Goal: Transaction & Acquisition: Book appointment/travel/reservation

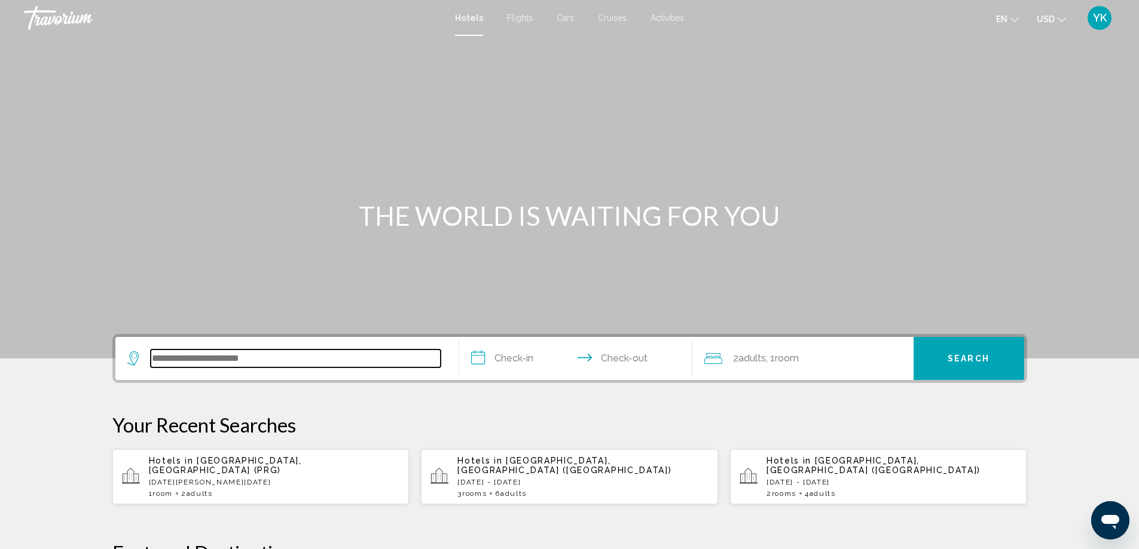
click at [192, 356] on input "Search widget" at bounding box center [296, 359] width 290 height 18
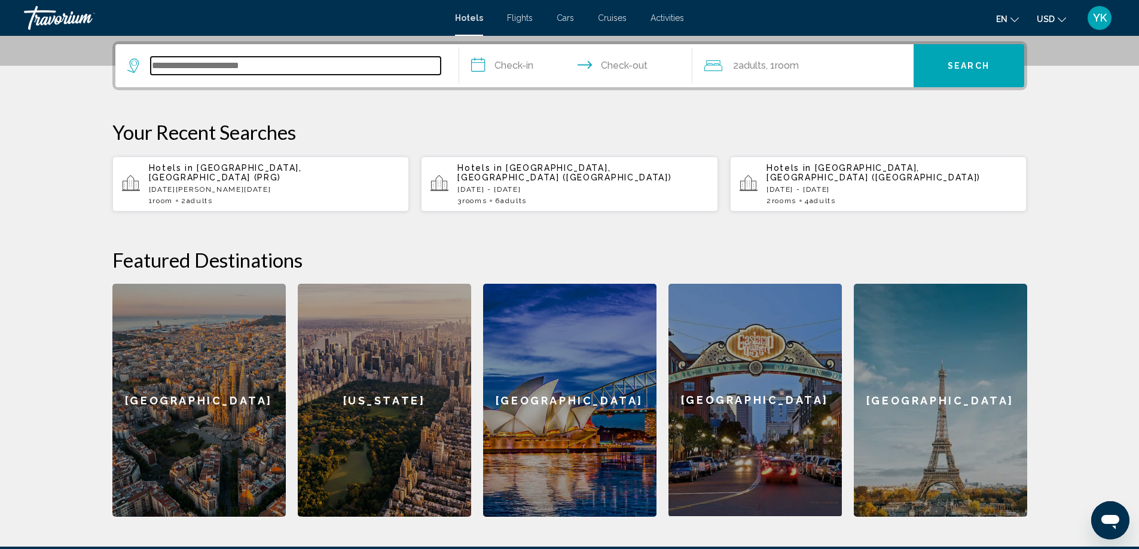
scroll to position [295, 0]
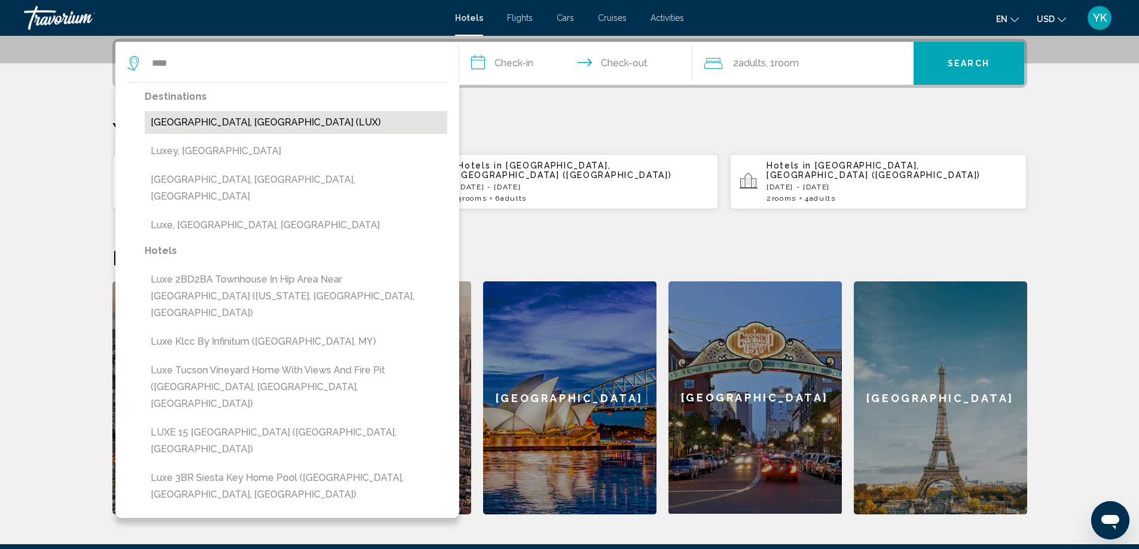
click at [218, 125] on button "[GEOGRAPHIC_DATA], [GEOGRAPHIC_DATA] (LUX)" at bounding box center [296, 122] width 302 height 23
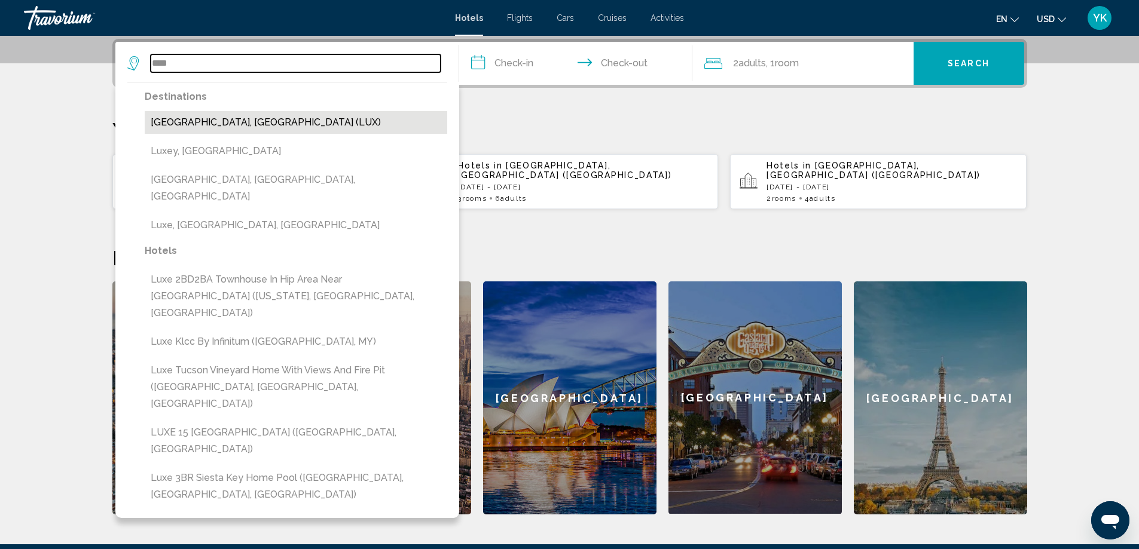
type input "**********"
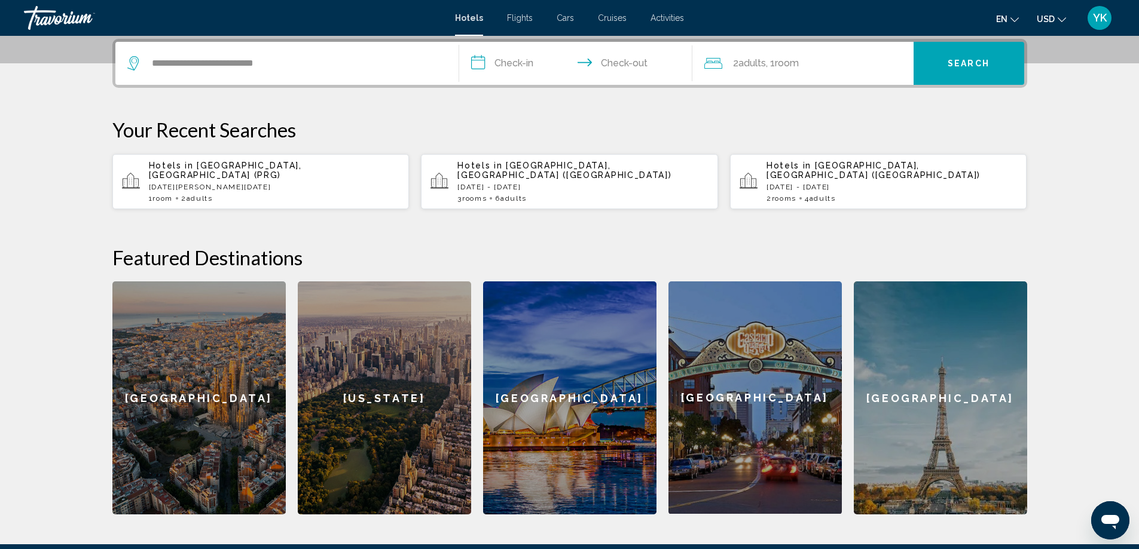
click at [492, 60] on input "**********" at bounding box center [578, 65] width 238 height 47
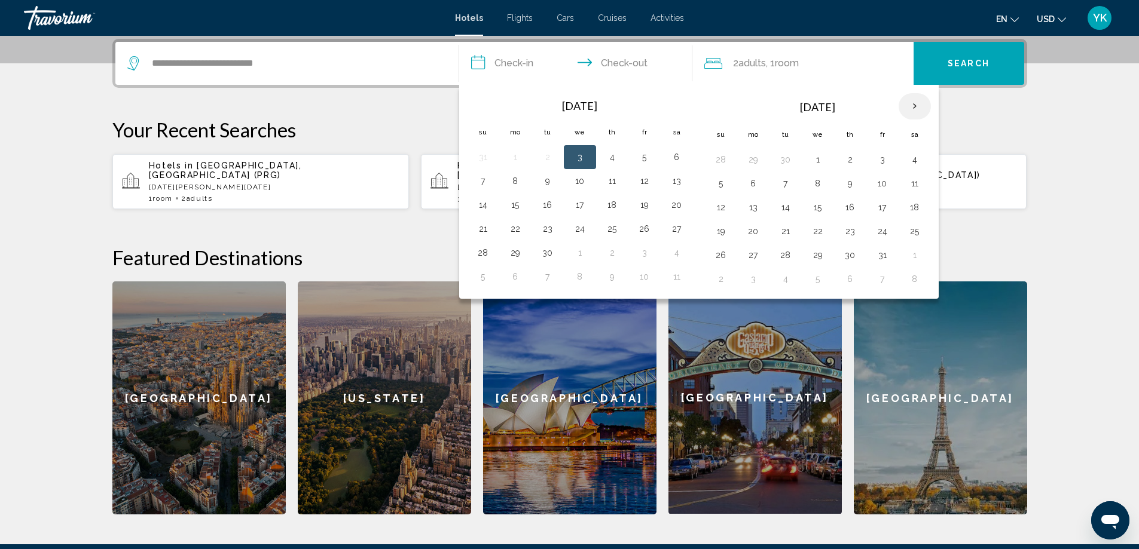
click at [913, 108] on th "Next month" at bounding box center [914, 106] width 32 height 26
click at [917, 235] on button "27" at bounding box center [914, 231] width 19 height 17
click at [715, 256] on button "28" at bounding box center [720, 255] width 19 height 17
type input "**********"
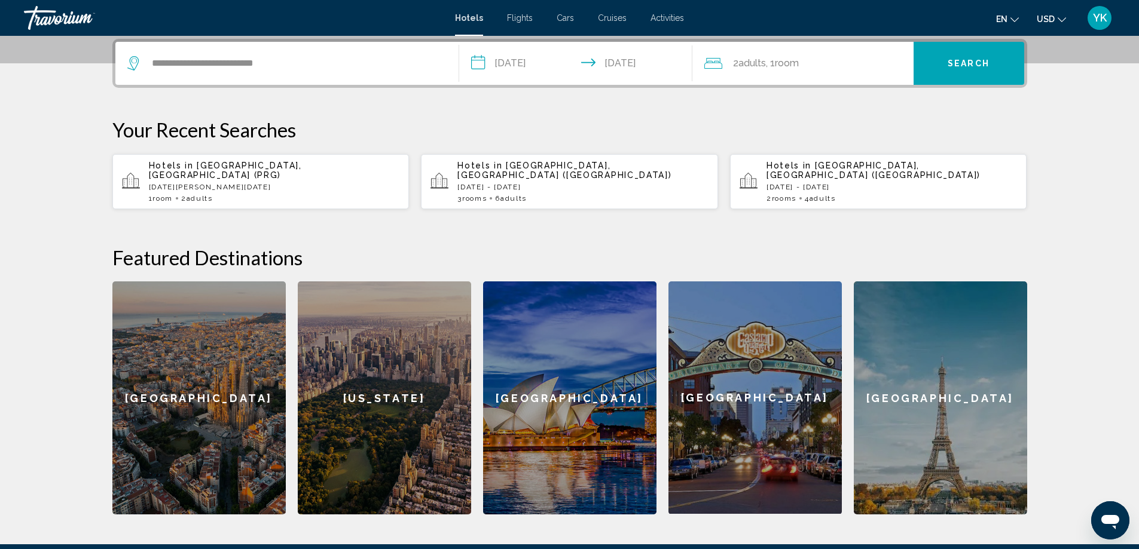
click at [968, 68] on span "Search" at bounding box center [968, 64] width 42 height 10
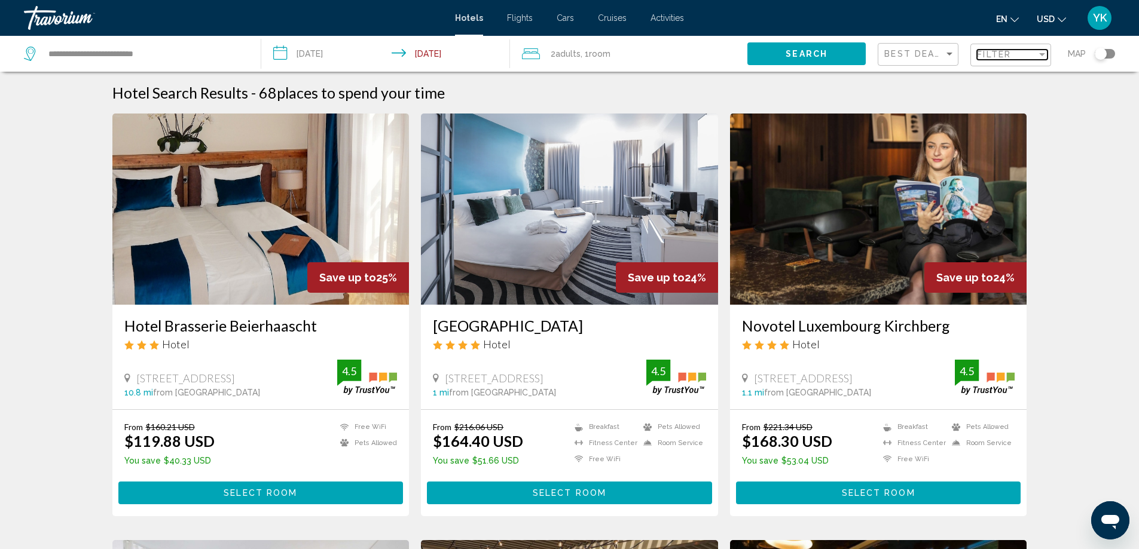
click at [1039, 54] on div "Filter" at bounding box center [1042, 54] width 6 height 3
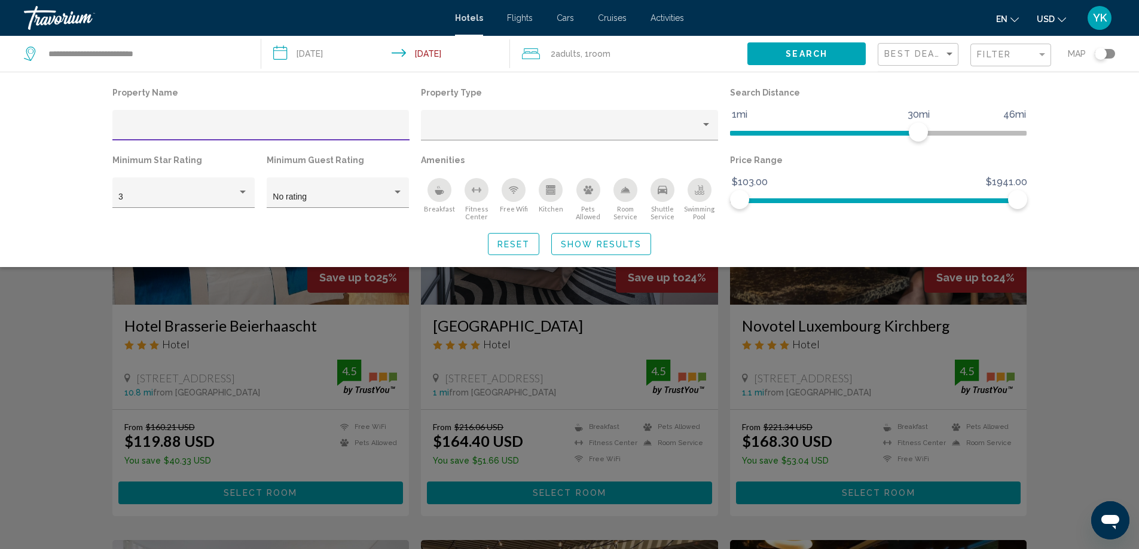
click at [130, 129] on input "Hotel Filters" at bounding box center [260, 130] width 284 height 10
paste input "**********"
type input "**********"
click at [599, 245] on span "Show Results" at bounding box center [601, 245] width 81 height 10
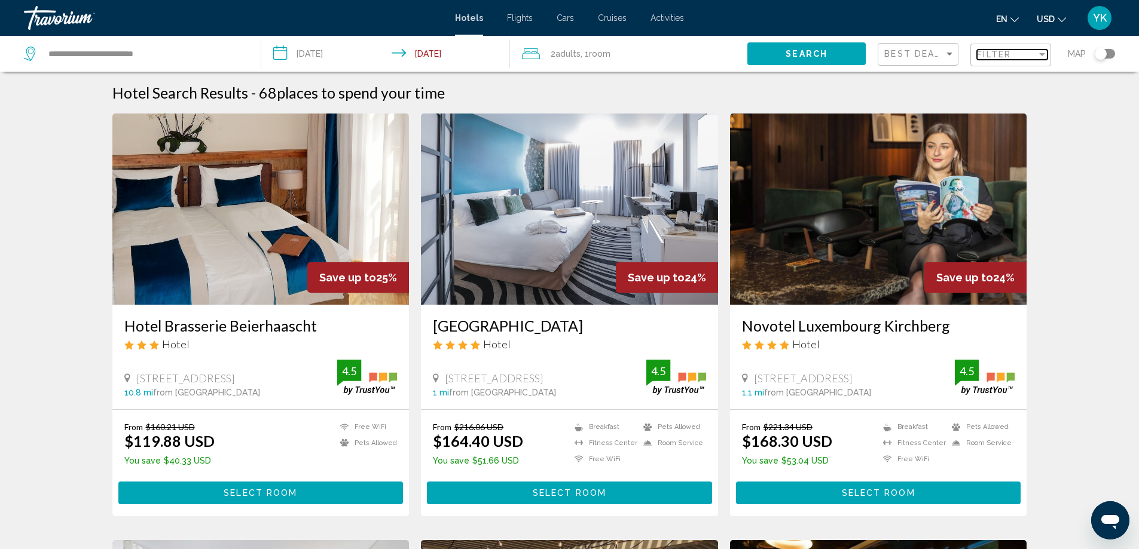
click at [1018, 56] on div "Filter" at bounding box center [1007, 55] width 60 height 10
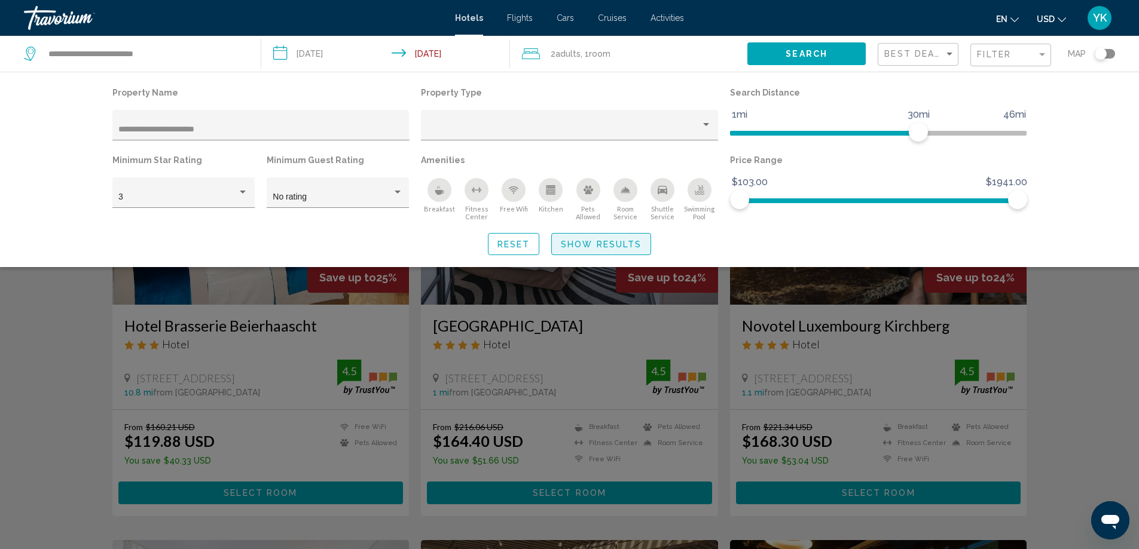
click at [601, 245] on span "Show Results" at bounding box center [601, 245] width 81 height 10
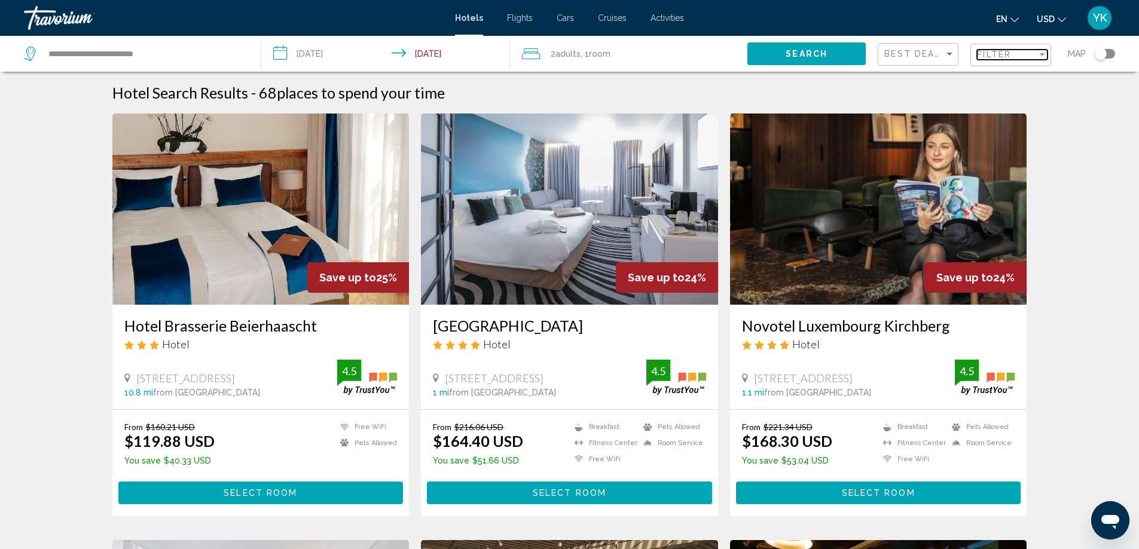
click at [1039, 59] on div "Filter" at bounding box center [1041, 55] width 11 height 10
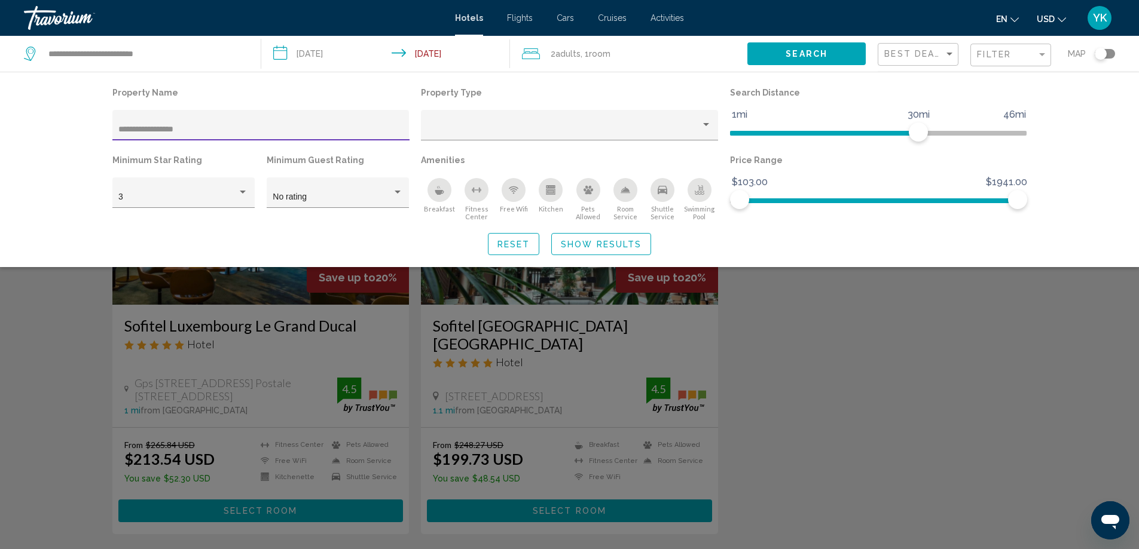
type input "**********"
click at [580, 335] on div "Search widget" at bounding box center [569, 364] width 1139 height 370
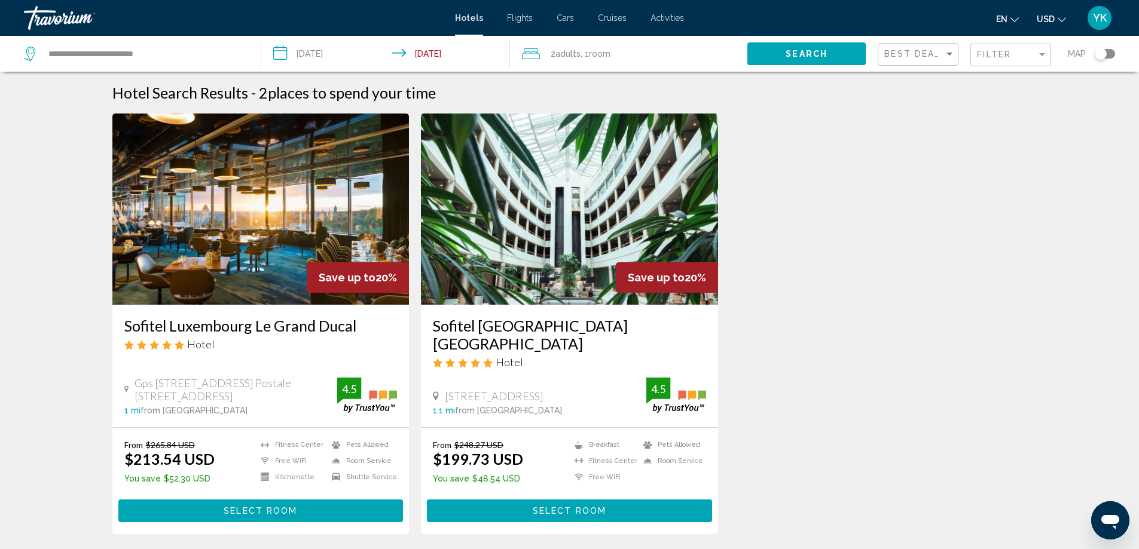
click at [543, 323] on h3 "Sofitel [GEOGRAPHIC_DATA] [GEOGRAPHIC_DATA]" at bounding box center [569, 335] width 273 height 36
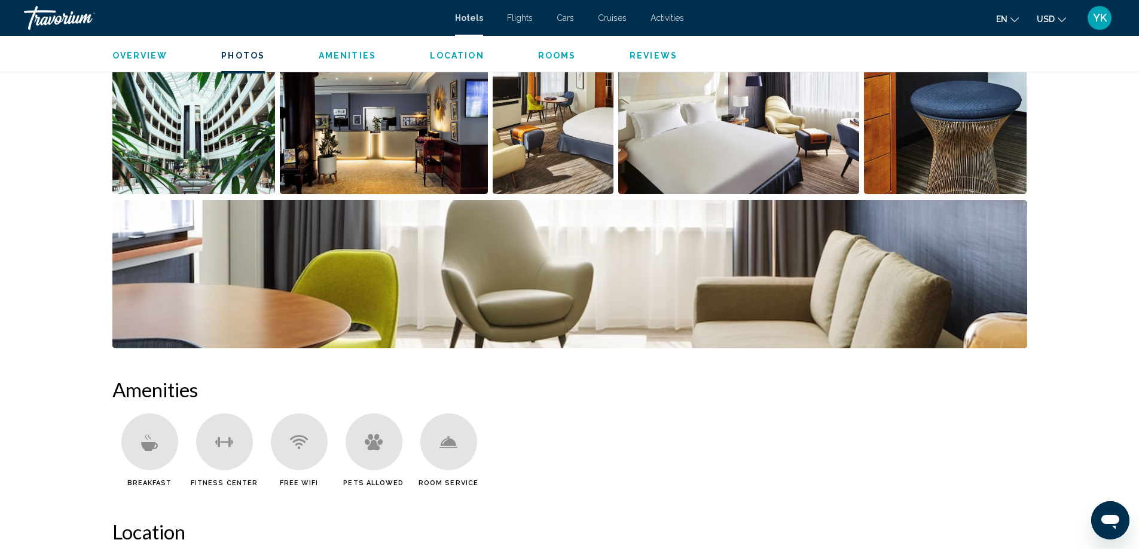
scroll to position [638, 0]
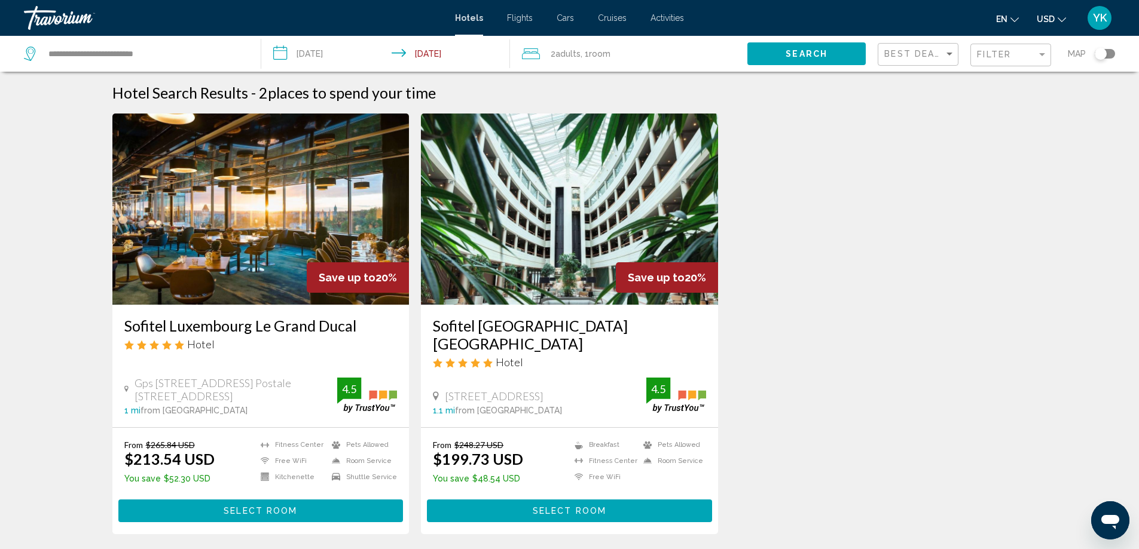
click at [1002, 48] on div "Filter" at bounding box center [1012, 55] width 71 height 22
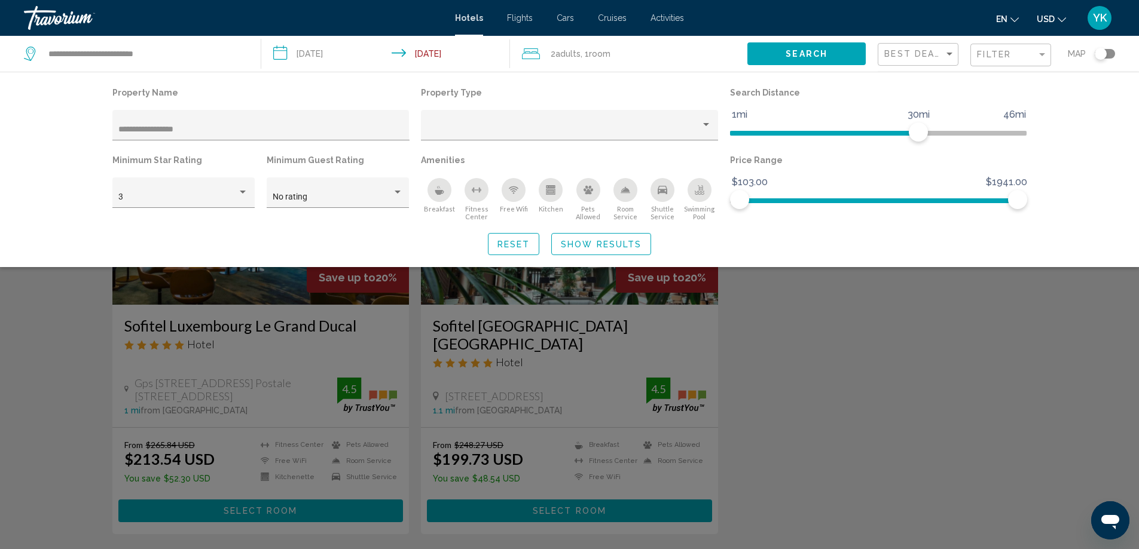
drag, startPoint x: 273, startPoint y: 125, endPoint x: 87, endPoint y: 143, distance: 186.2
click at [87, 143] on div "**********" at bounding box center [569, 169] width 1139 height 195
drag, startPoint x: 196, startPoint y: 131, endPoint x: 96, endPoint y: 127, distance: 99.9
click at [96, 127] on div "**********" at bounding box center [569, 169] width 962 height 171
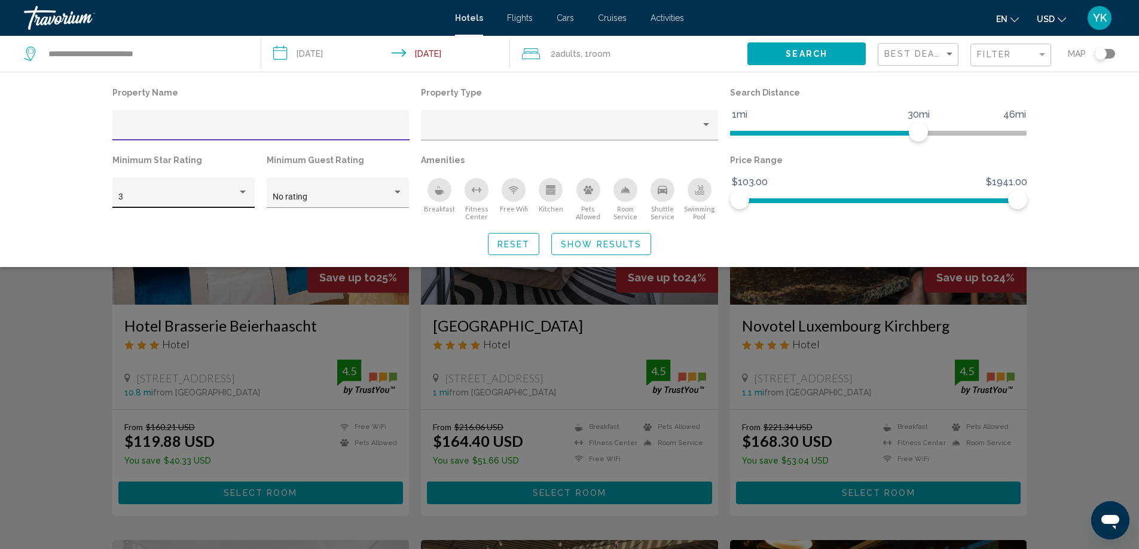
click at [228, 194] on div "3" at bounding box center [177, 197] width 119 height 10
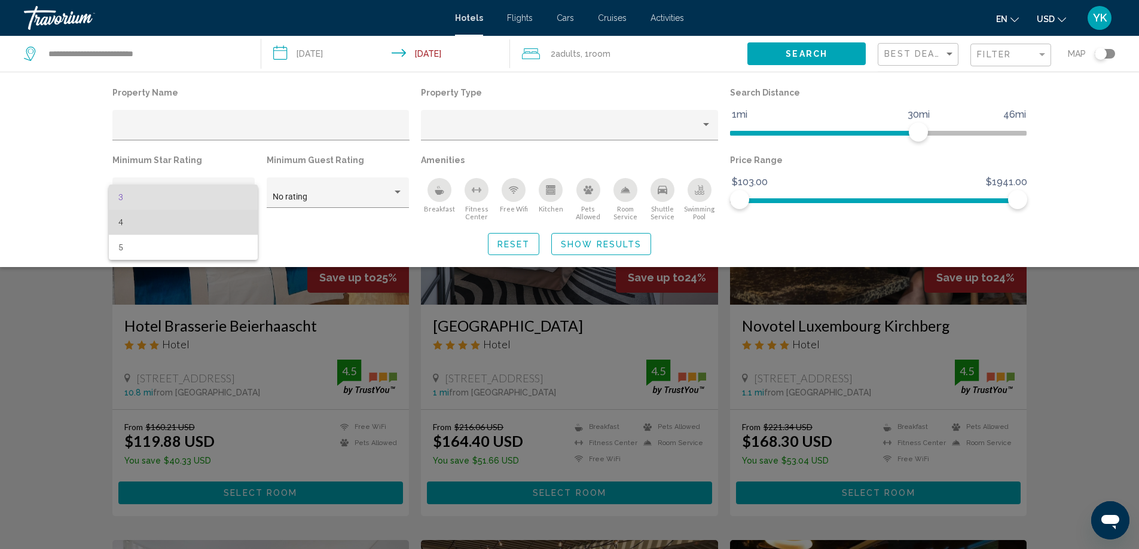
click at [142, 227] on span "4" at bounding box center [183, 222] width 130 height 25
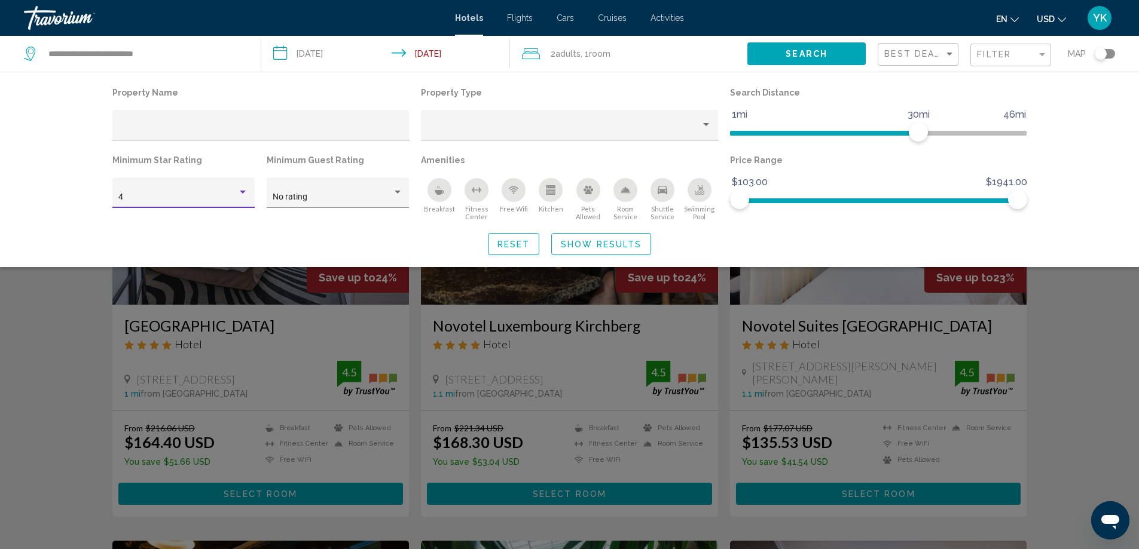
click at [608, 246] on span "Show Results" at bounding box center [601, 245] width 81 height 10
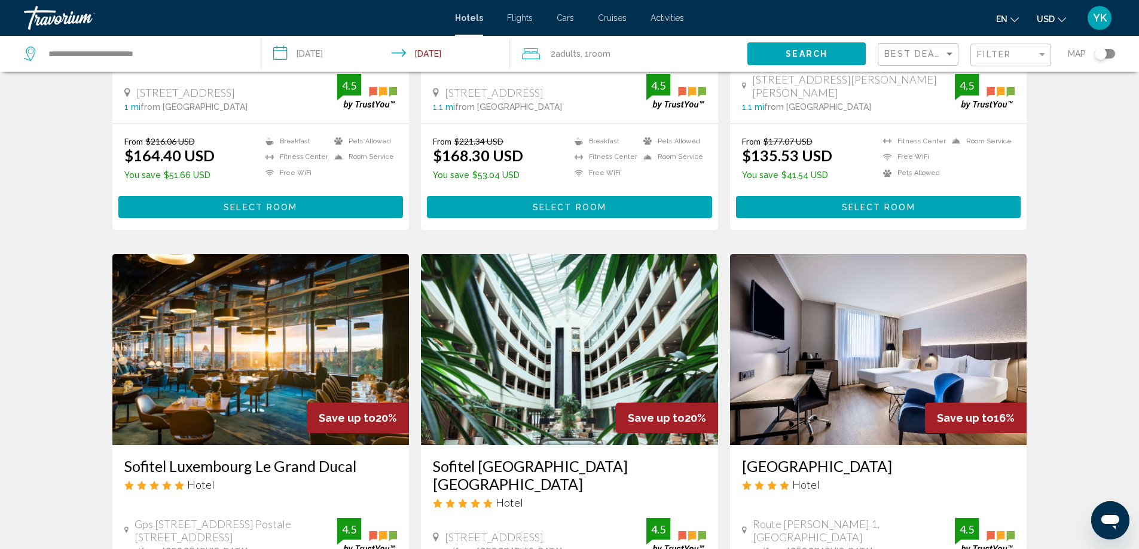
scroll to position [239, 0]
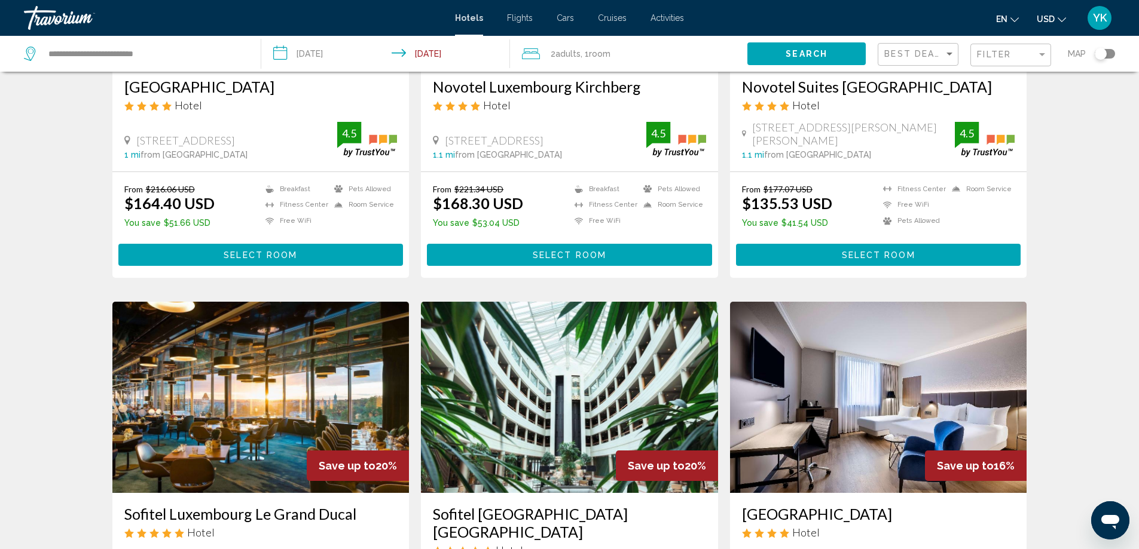
click at [937, 48] on div "Best Deals" at bounding box center [919, 55] width 71 height 22
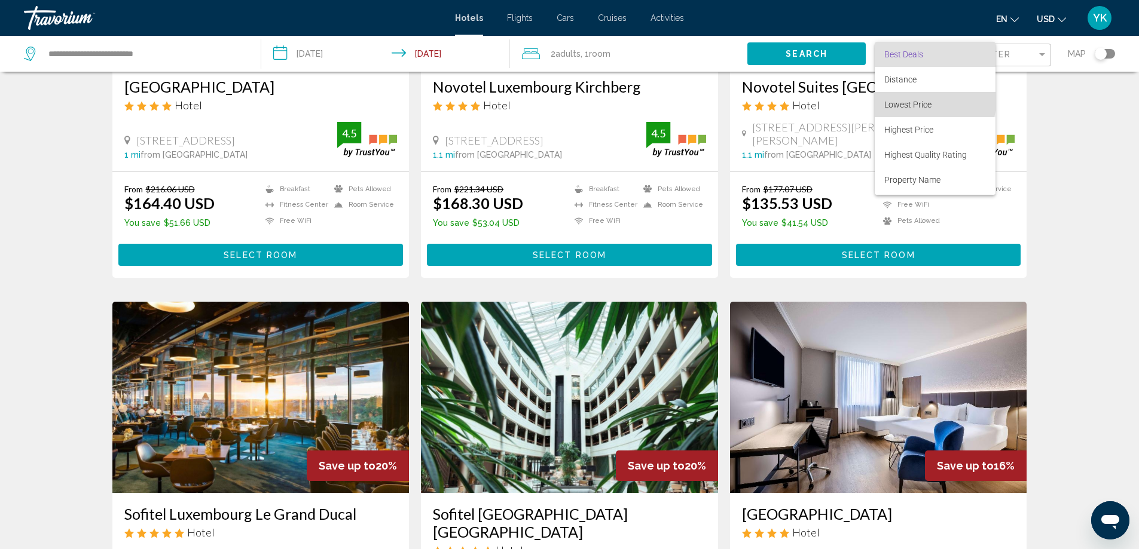
click at [907, 100] on span "Lowest Price" at bounding box center [907, 105] width 47 height 10
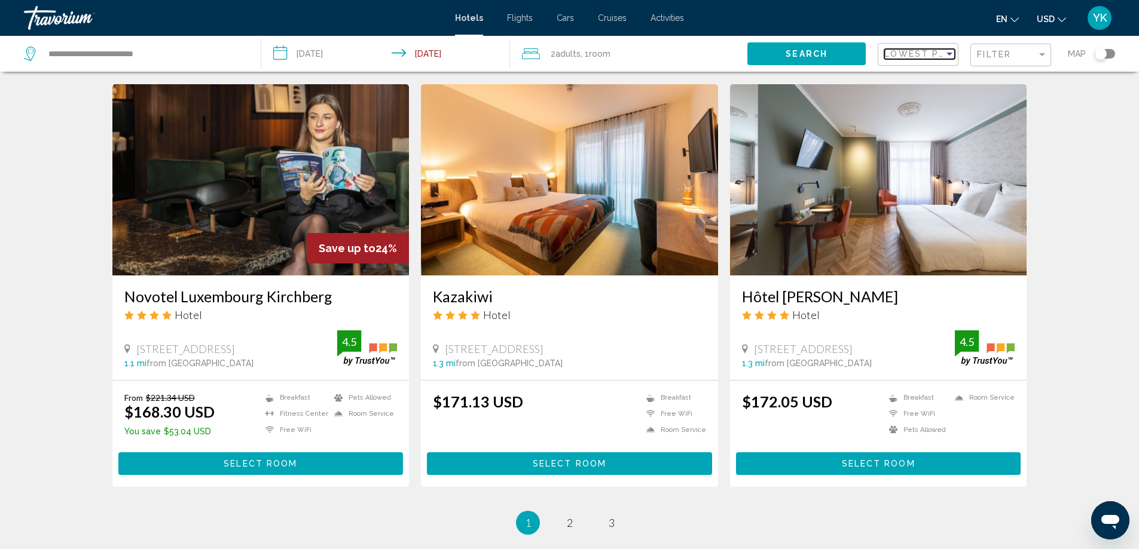
scroll to position [1355, 0]
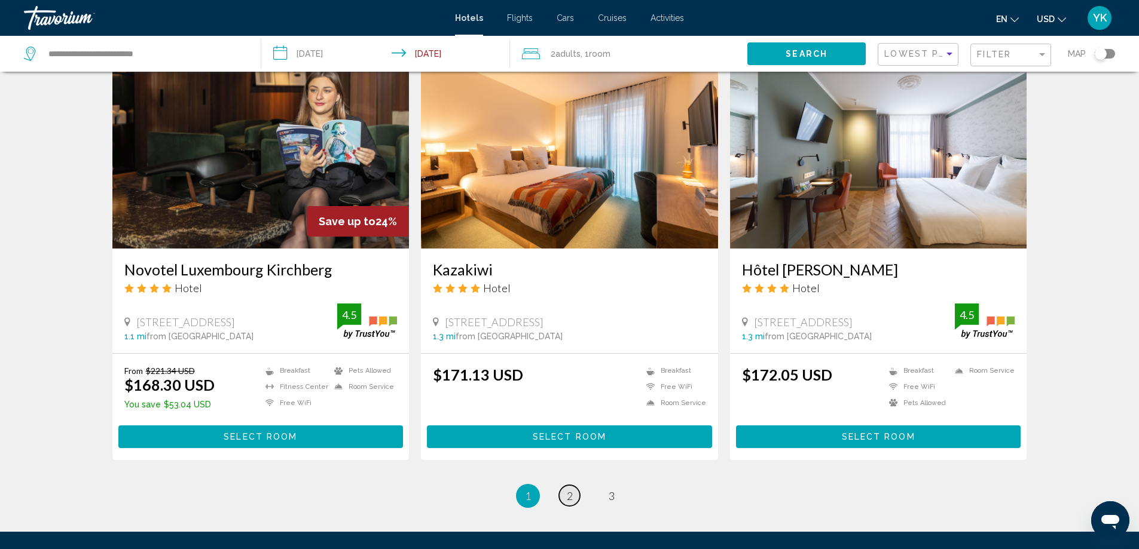
click at [565, 495] on link "page 2" at bounding box center [569, 495] width 21 height 21
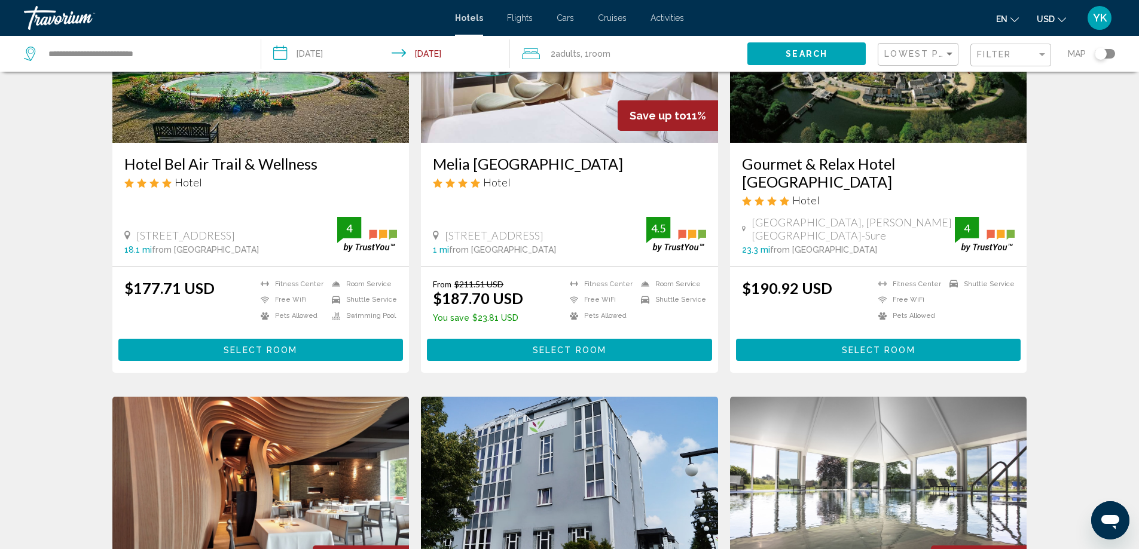
scroll to position [79, 0]
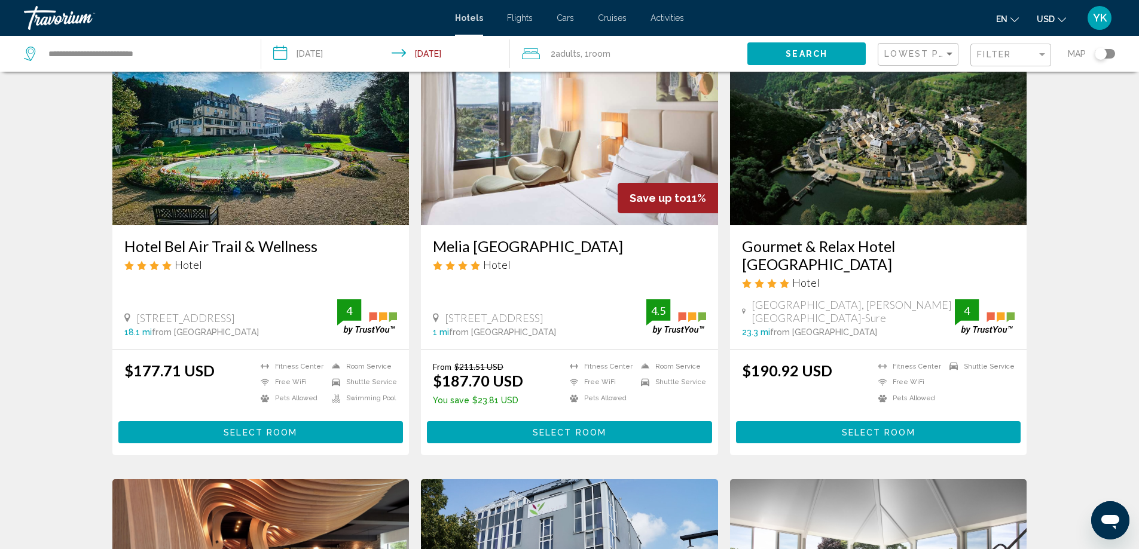
click at [864, 162] on img "Main content" at bounding box center [878, 129] width 297 height 191
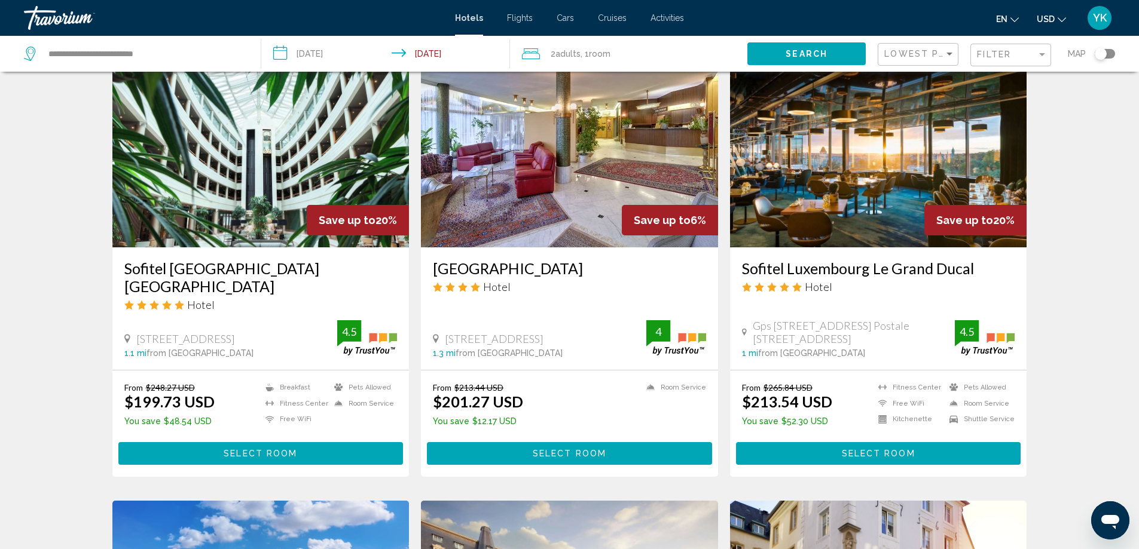
scroll to position [956, 0]
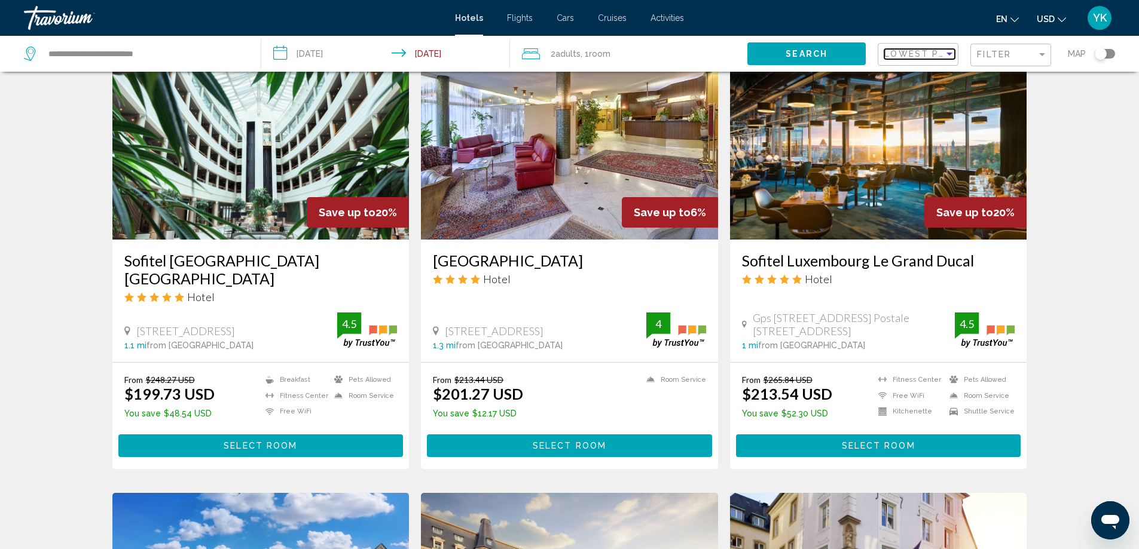
click at [908, 52] on span "Lowest Price" at bounding box center [922, 54] width 77 height 10
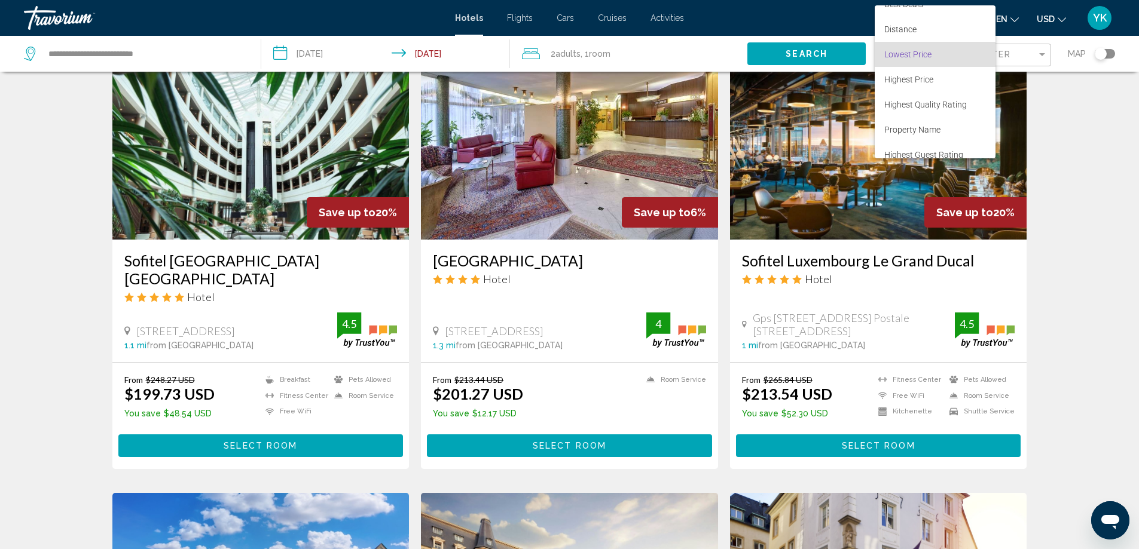
scroll to position [0, 0]
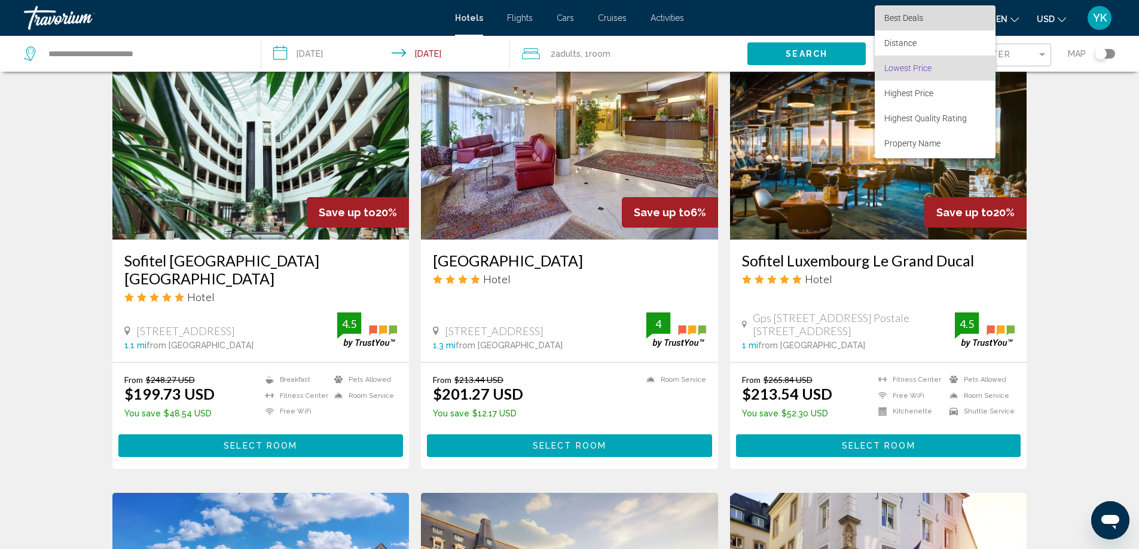
click at [892, 13] on span "Best Deals" at bounding box center [903, 18] width 39 height 10
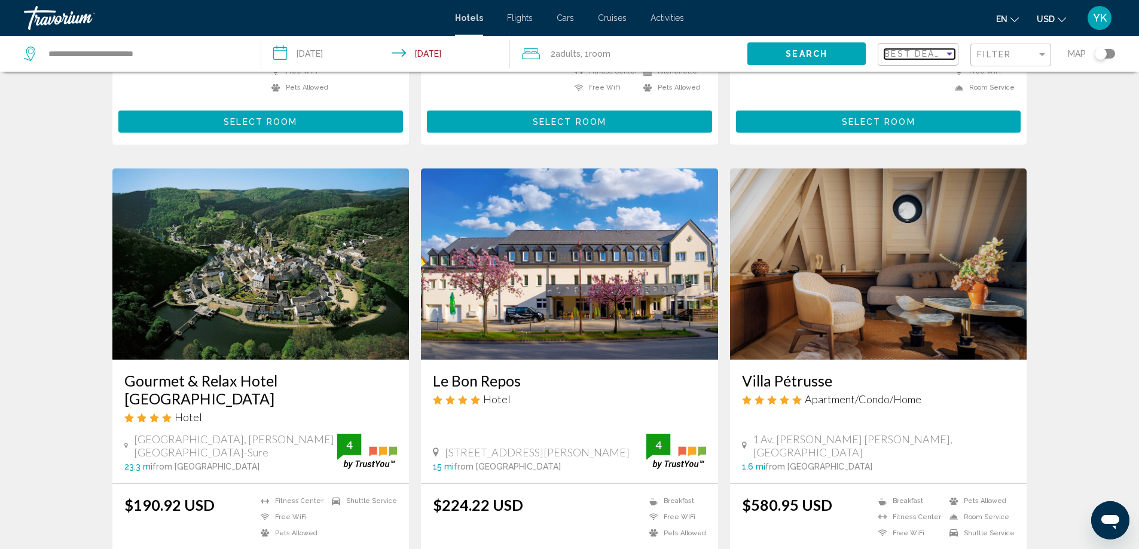
scroll to position [1341, 0]
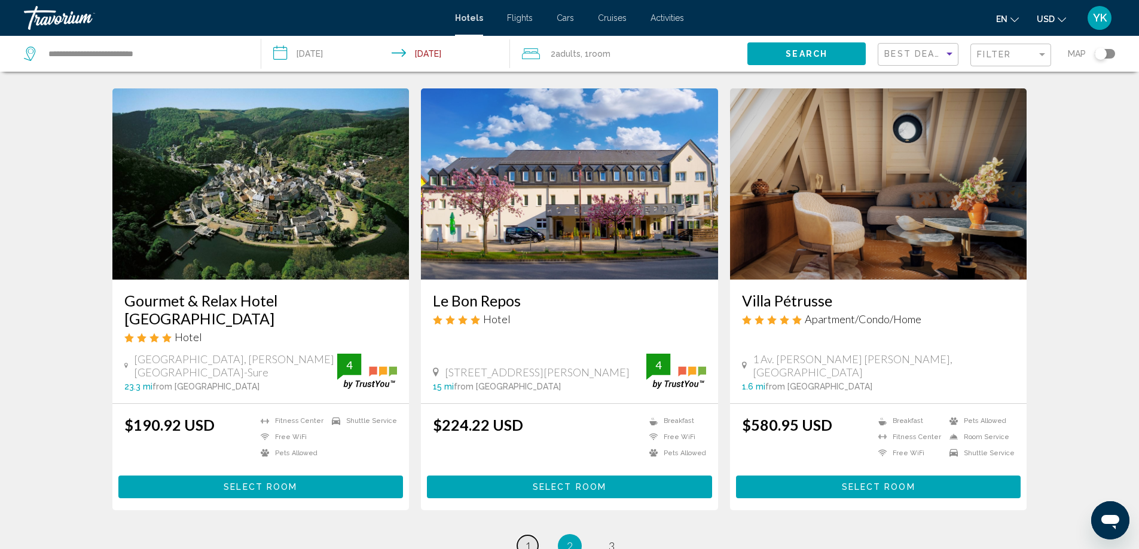
click at [529, 540] on span "1" at bounding box center [528, 546] width 6 height 13
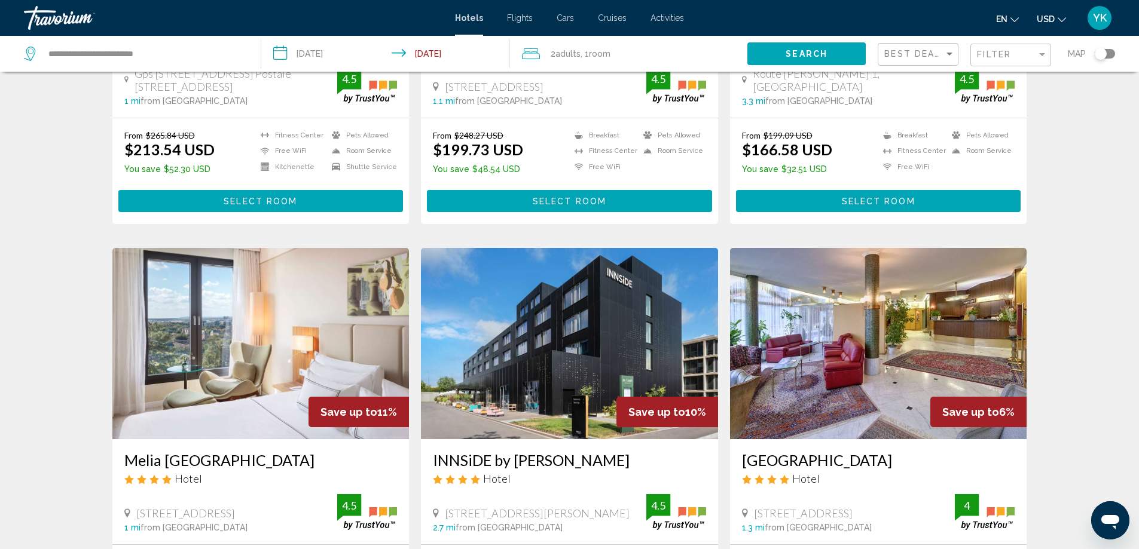
scroll to position [797, 0]
